Goal: Information Seeking & Learning: Check status

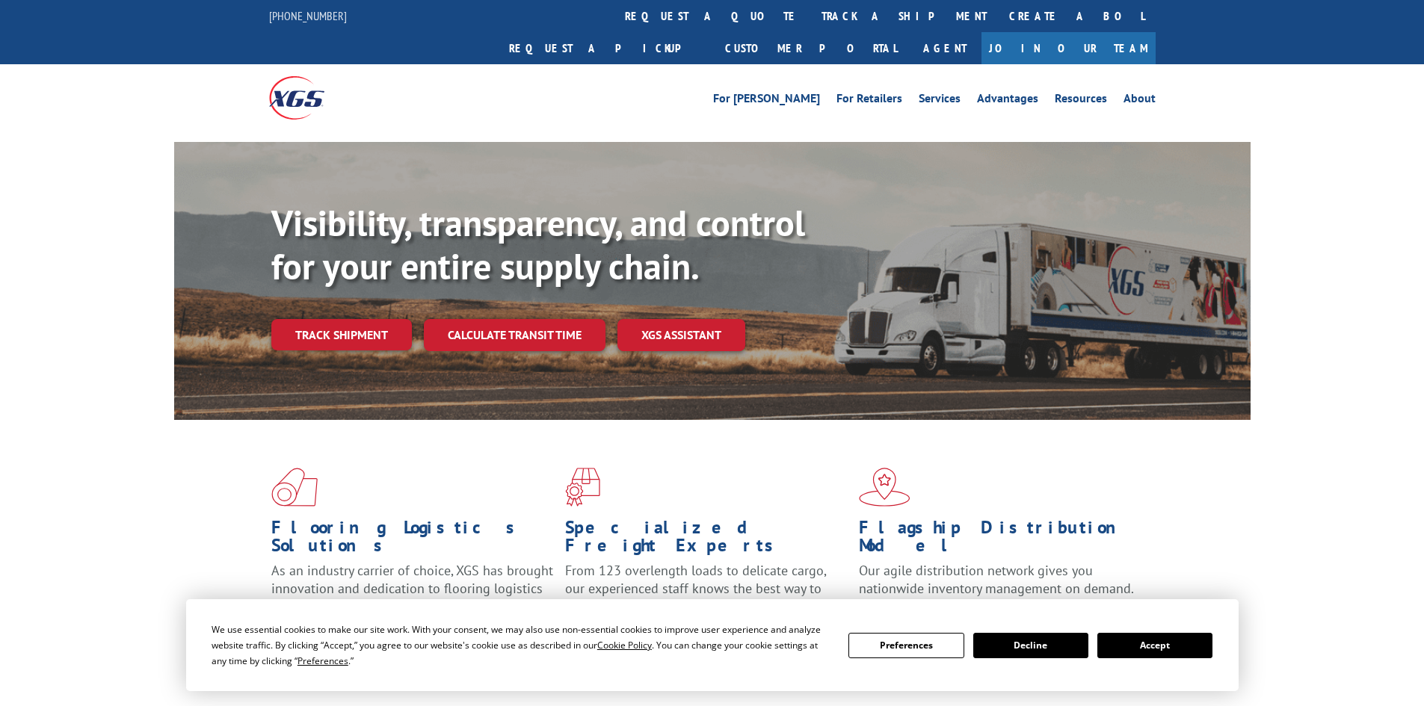
click at [810, 25] on link "track a shipment" at bounding box center [904, 16] width 188 height 32
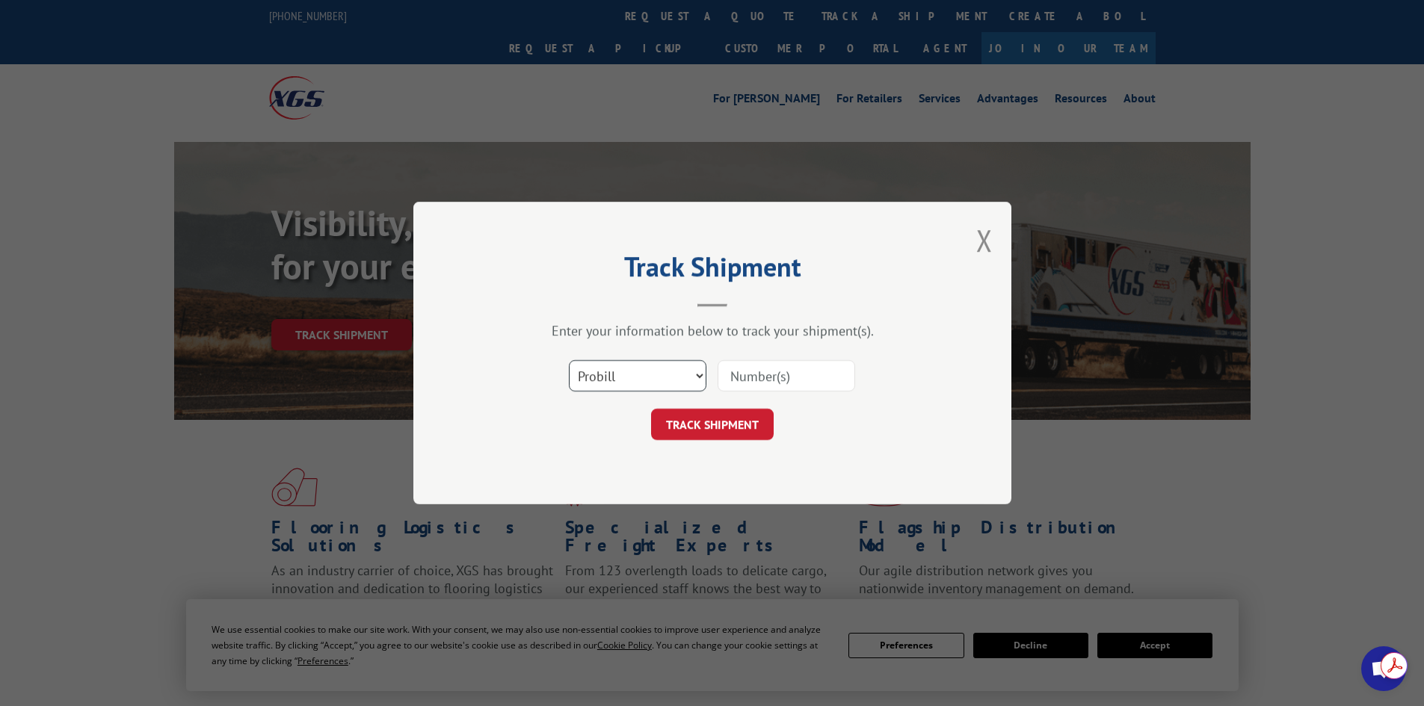
click at [652, 374] on select "Select category... Probill BOL PO" at bounding box center [638, 375] width 138 height 31
select select "po"
click at [569, 360] on select "Select category... Probill BOL PO" at bounding box center [638, 375] width 138 height 31
click at [753, 373] on input at bounding box center [786, 375] width 138 height 31
paste input "27524169"
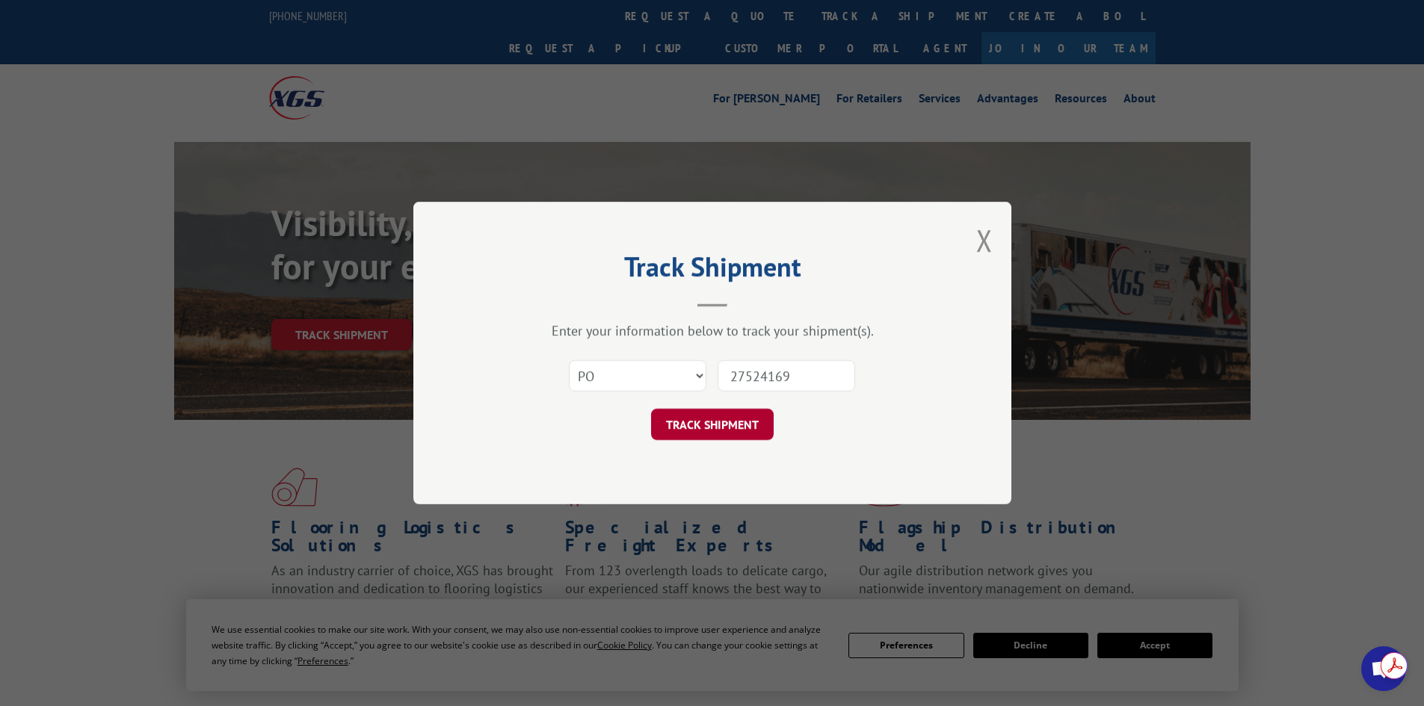
type input "27524169"
click at [708, 426] on button "TRACK SHIPMENT" at bounding box center [712, 424] width 123 height 31
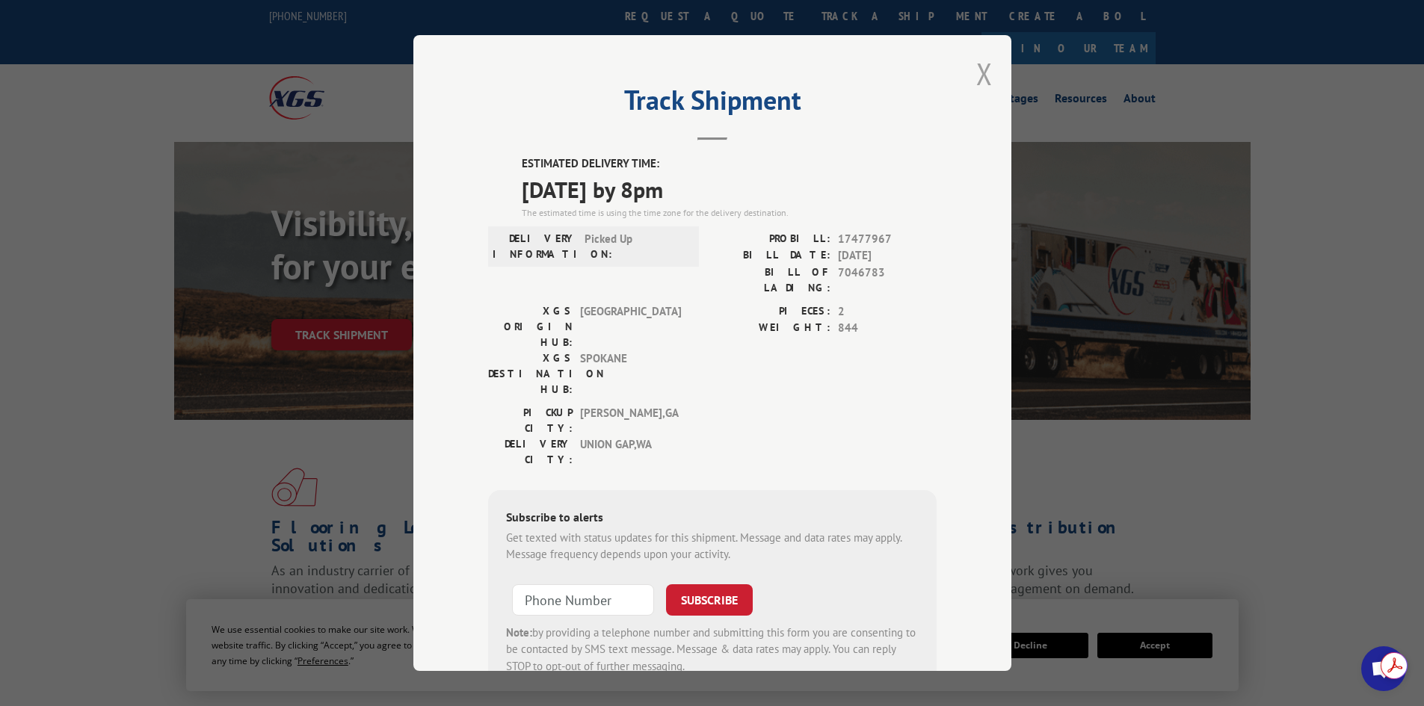
click at [977, 75] on button "Close modal" at bounding box center [984, 74] width 16 height 40
